Goal: Information Seeking & Learning: Learn about a topic

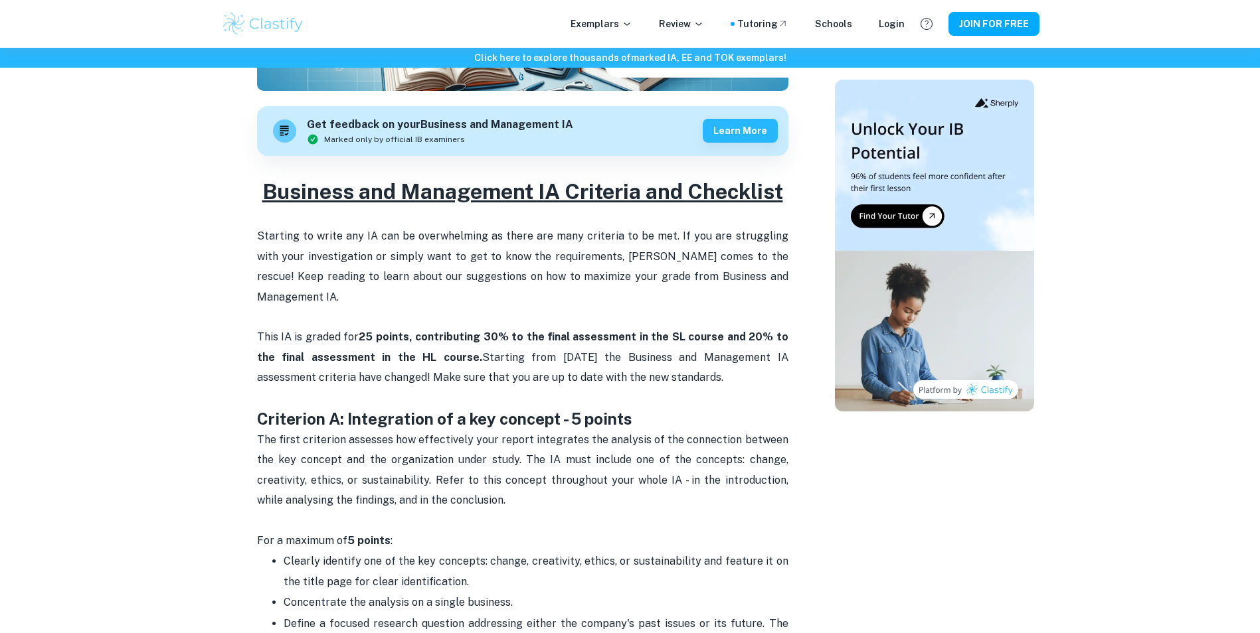
scroll to position [398, 0]
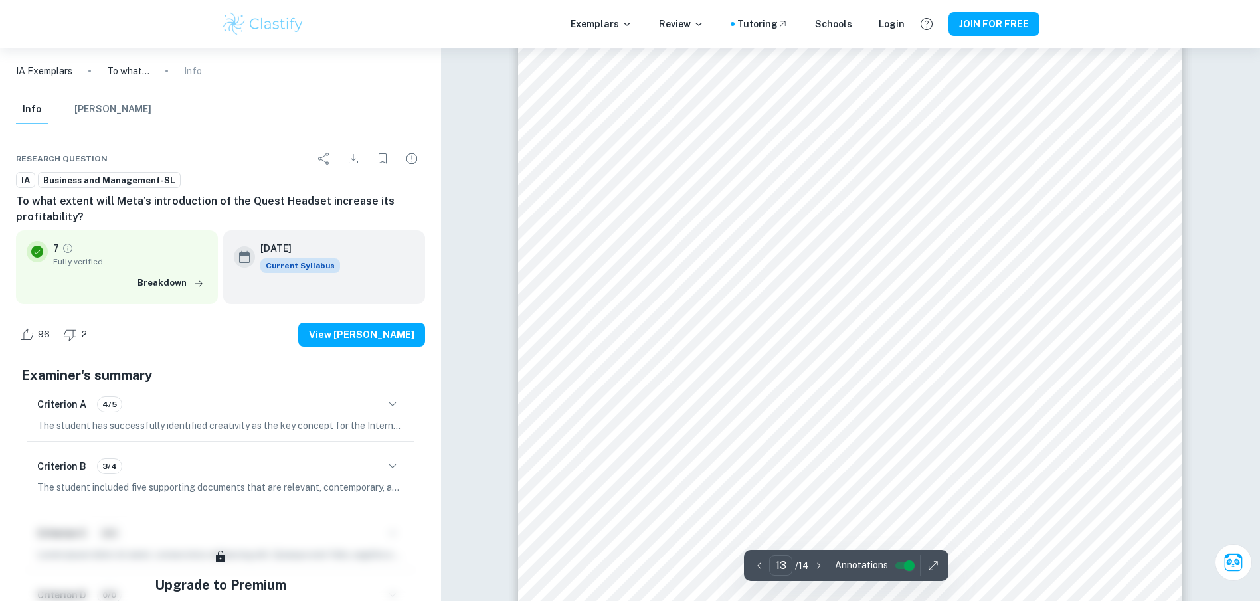
scroll to position [11886, 0]
type input "10"
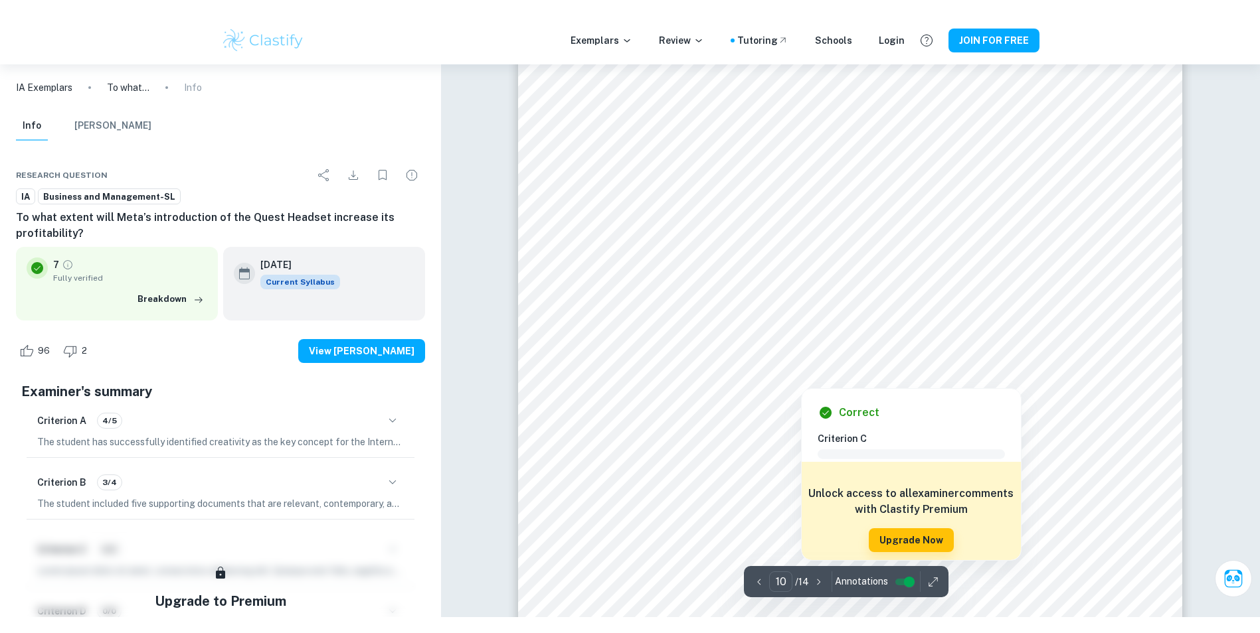
scroll to position [9097, 0]
